Goal: Task Accomplishment & Management: Use online tool/utility

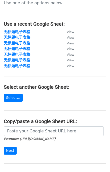
scroll to position [25, 0]
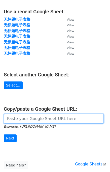
click at [19, 119] on input "url" at bounding box center [54, 119] width 100 height 10
paste input "https://docs.google.com/spreadsheets/d/1movGoz1MMgpU6k_VsjFRuanGkMa46RXPStPP2Tg…"
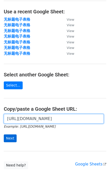
type input "https://docs.google.com/spreadsheets/d/1movGoz1MMgpU6k_VsjFRuanGkMa46RXPStPP2Tg…"
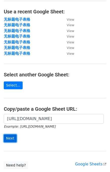
click at [8, 140] on input "Next" at bounding box center [10, 139] width 13 height 8
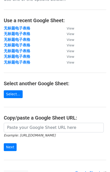
scroll to position [25, 0]
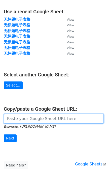
click at [17, 121] on input "url" at bounding box center [54, 119] width 100 height 10
paste input "https://docs.google.com/spreadsheets/d/1movGoz1MMgpU6k_VsjFRuanGkMa46RXPStPP2Tg…"
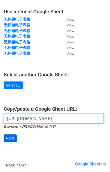
type input "https://docs.google.com/spreadsheets/d/1movGoz1MMgpU6k_VsjFRuanGkMa46RXPStPP2Tg…"
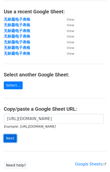
click at [14, 138] on input "Next" at bounding box center [10, 139] width 13 height 8
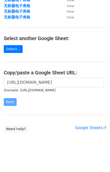
scroll to position [62, 0]
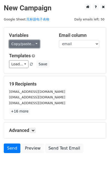
click at [35, 43] on link "Copy/paste..." at bounding box center [24, 44] width 31 height 8
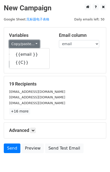
click at [35, 43] on link "Copy/paste..." at bounding box center [24, 44] width 31 height 8
